Goal: Task Accomplishment & Management: Use online tool/utility

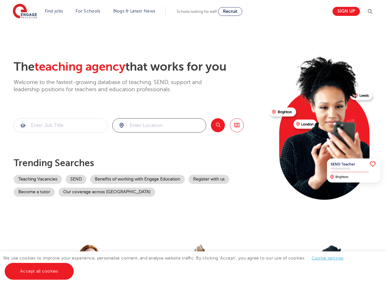
click at [162, 120] on input "search" at bounding box center [158, 125] width 93 height 14
type input "worthing"
click button "Submit" at bounding box center [0, 0] width 0 height 0
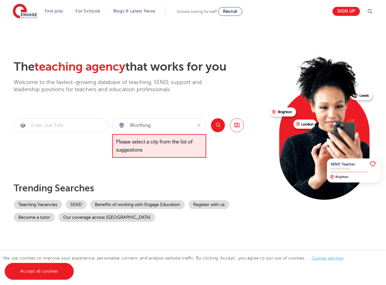
click at [214, 124] on button "Search" at bounding box center [218, 125] width 14 height 14
click at [181, 142] on span "Please select a city from the list of suggestions" at bounding box center [159, 146] width 94 height 24
click at [195, 123] on button "reset" at bounding box center [198, 125] width 14 height 14
click at [186, 125] on input "search" at bounding box center [158, 125] width 93 height 14
click at [185, 149] on span "Please select a city from the list of suggestions" at bounding box center [159, 146] width 94 height 24
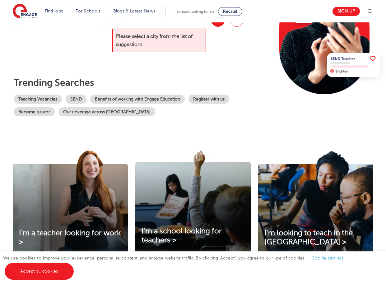
scroll to position [124, 0]
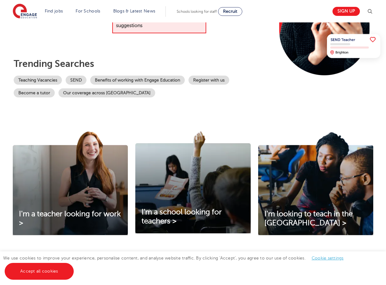
click at [247, 65] on p "Trending searches" at bounding box center [139, 63] width 251 height 11
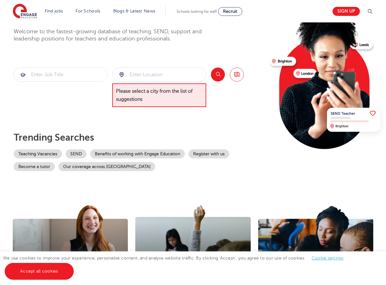
scroll to position [0, 0]
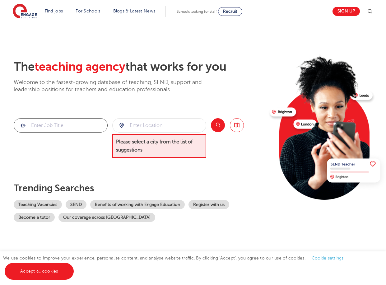
click at [85, 122] on input "search" at bounding box center [60, 125] width 93 height 14
click at [164, 98] on div "The teaching agency that works for you Welcome to the fastest-growing database …" at bounding box center [139, 141] width 251 height 162
click at [215, 121] on button "Search" at bounding box center [218, 125] width 14 height 14
click at [236, 126] on link "Browse all Jobs" at bounding box center [237, 125] width 14 height 14
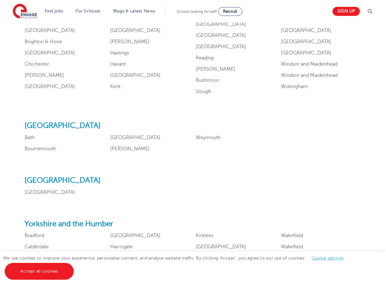
scroll to position [621, 0]
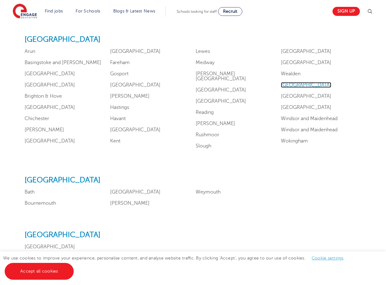
click at [298, 82] on link "[GEOGRAPHIC_DATA]" at bounding box center [306, 85] width 50 height 6
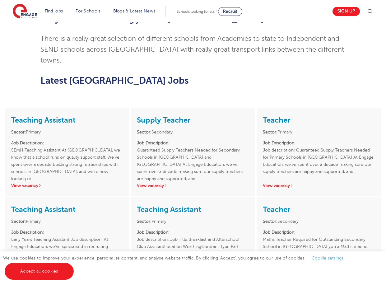
scroll to position [559, 0]
